Goal: Find specific page/section: Find specific page/section

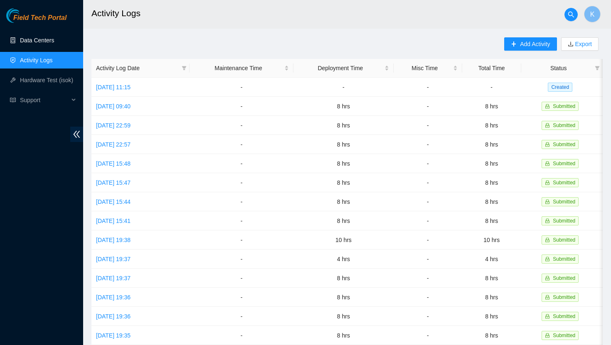
click at [50, 43] on link "Data Centers" at bounding box center [37, 40] width 34 height 7
